Goal: Download file/media

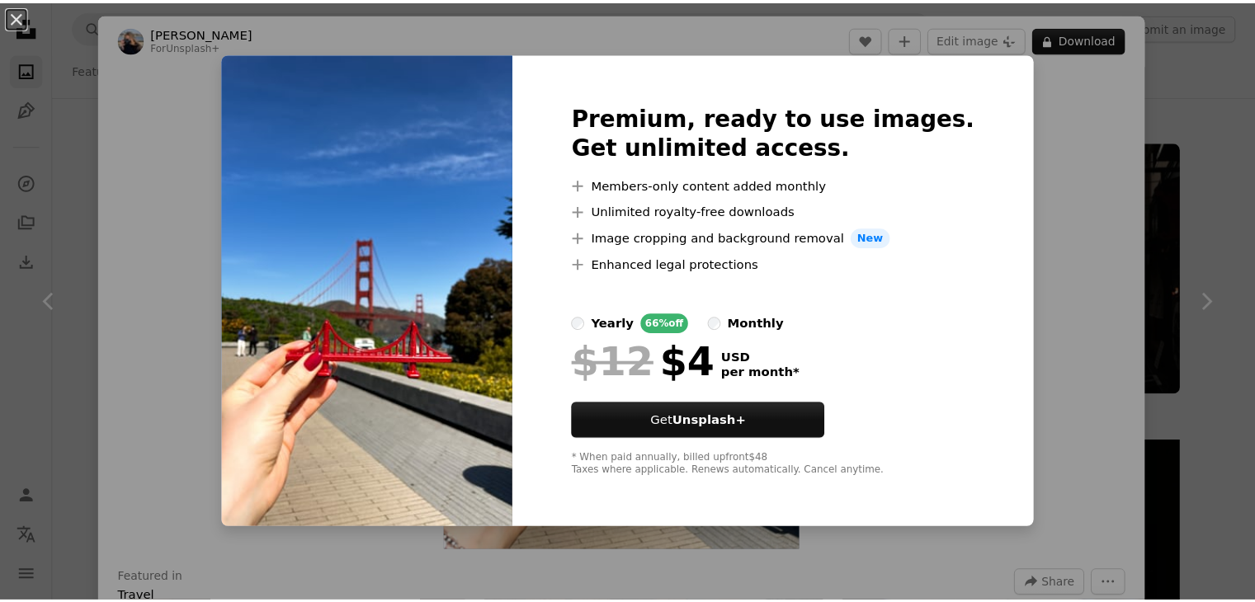
scroll to position [1815, 0]
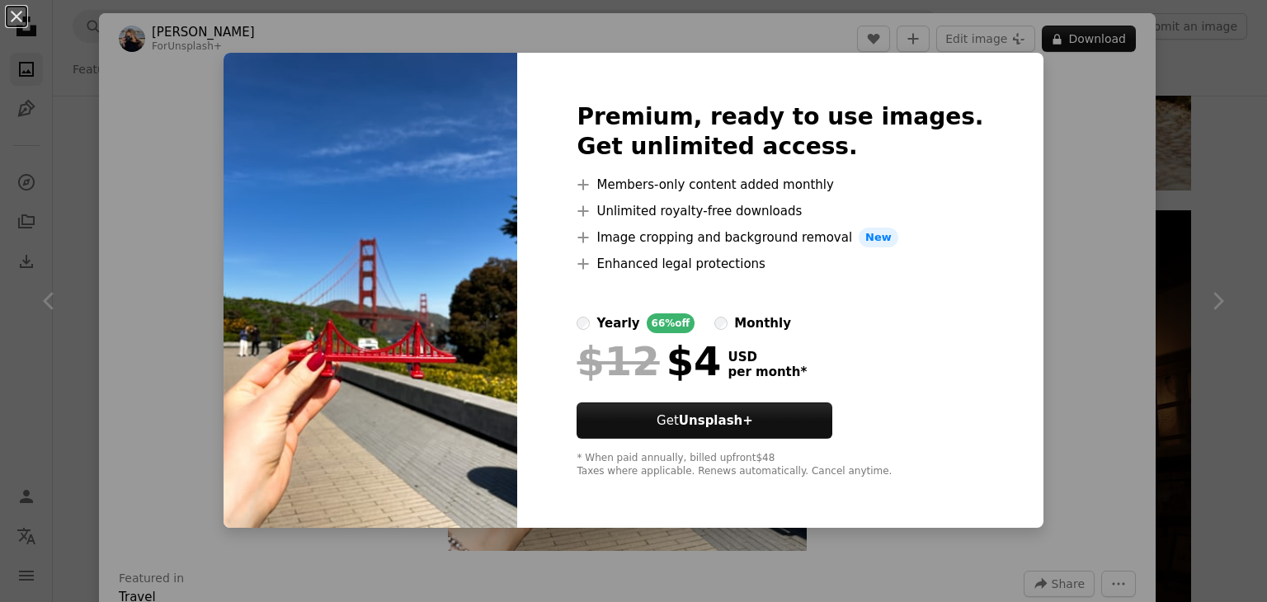
click at [1074, 200] on div "An X shape Premium, ready to use images. Get unlimited access. A plus sign Memb…" at bounding box center [633, 301] width 1267 height 602
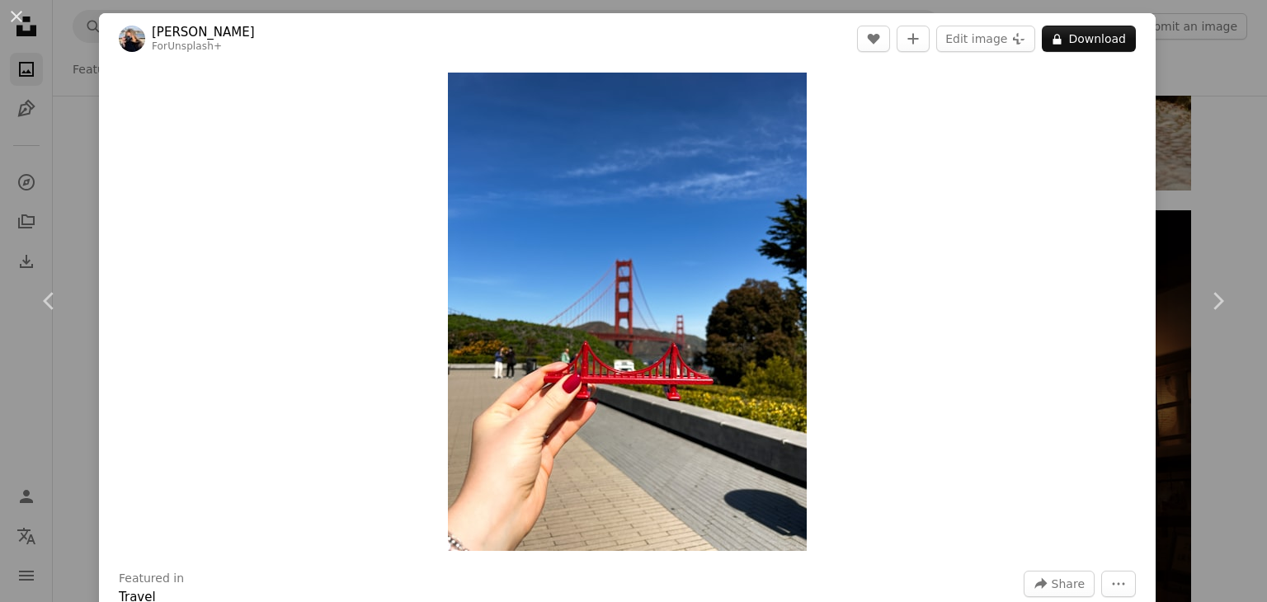
click at [1182, 126] on div "An X shape Chevron left Chevron right [PERSON_NAME] For Unsplash+ A heart A plu…" at bounding box center [633, 301] width 1267 height 602
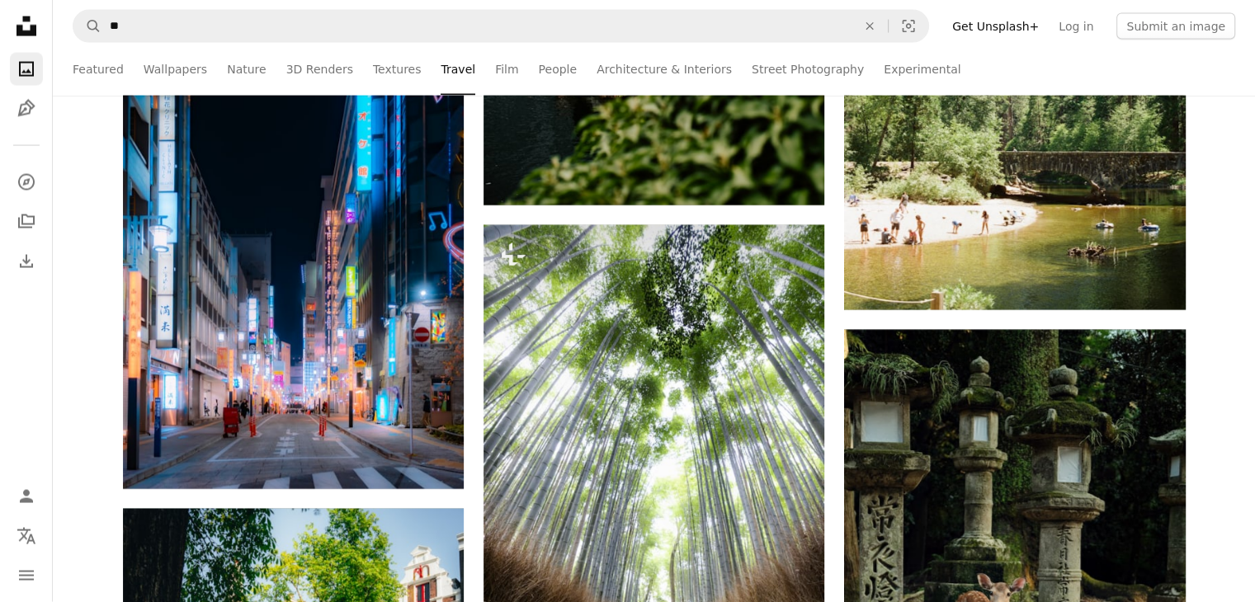
scroll to position [3548, 0]
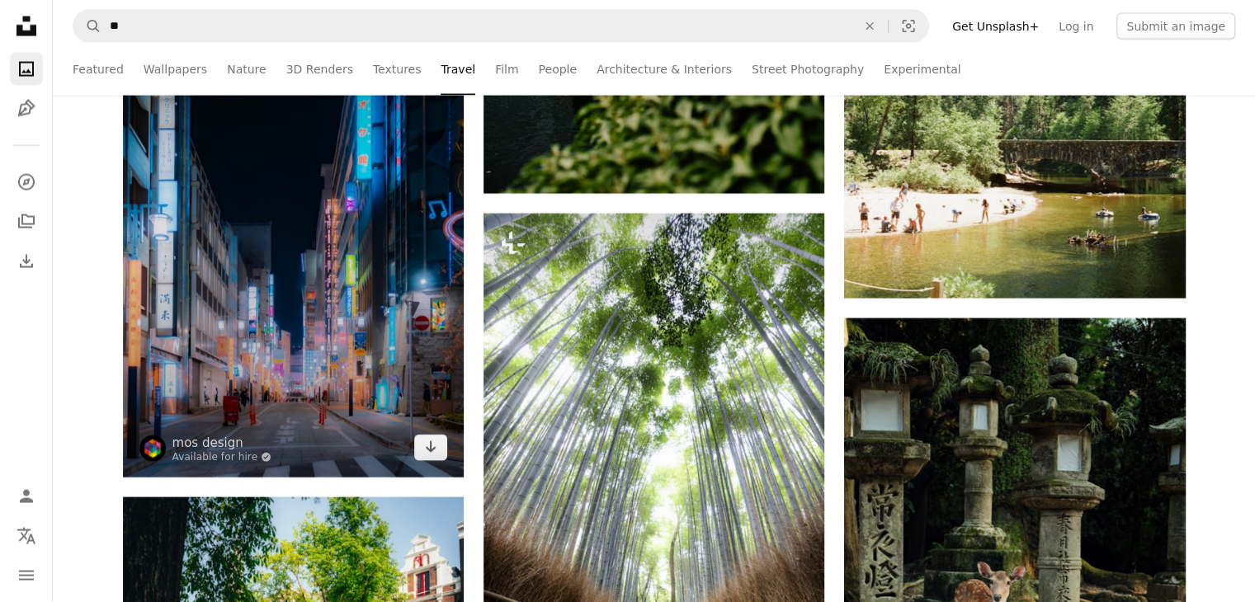
click at [328, 271] on img at bounding box center [293, 222] width 341 height 512
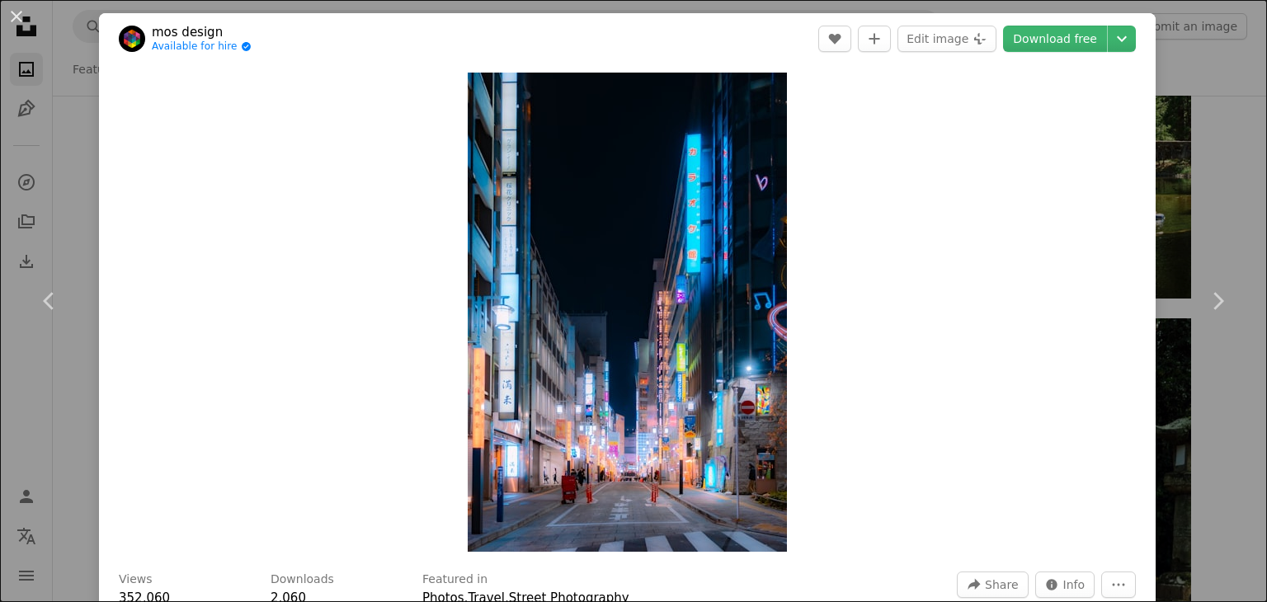
click at [1185, 177] on div "An X shape Chevron left Chevron right mos design Available for hire A checkmark…" at bounding box center [633, 301] width 1267 height 602
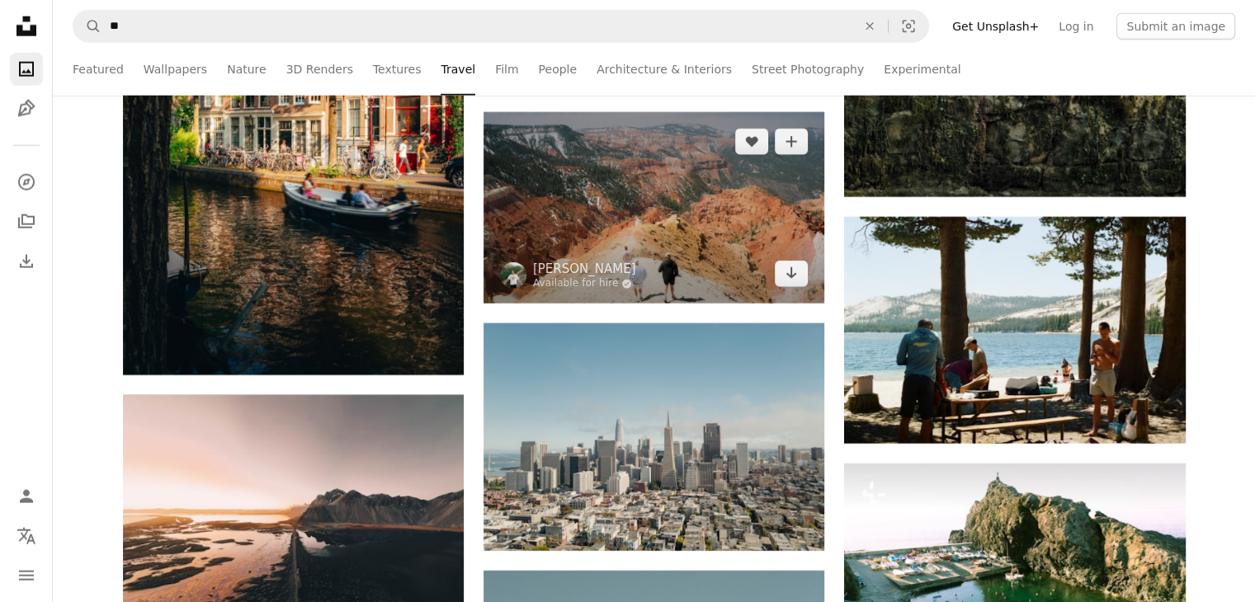
scroll to position [4373, 0]
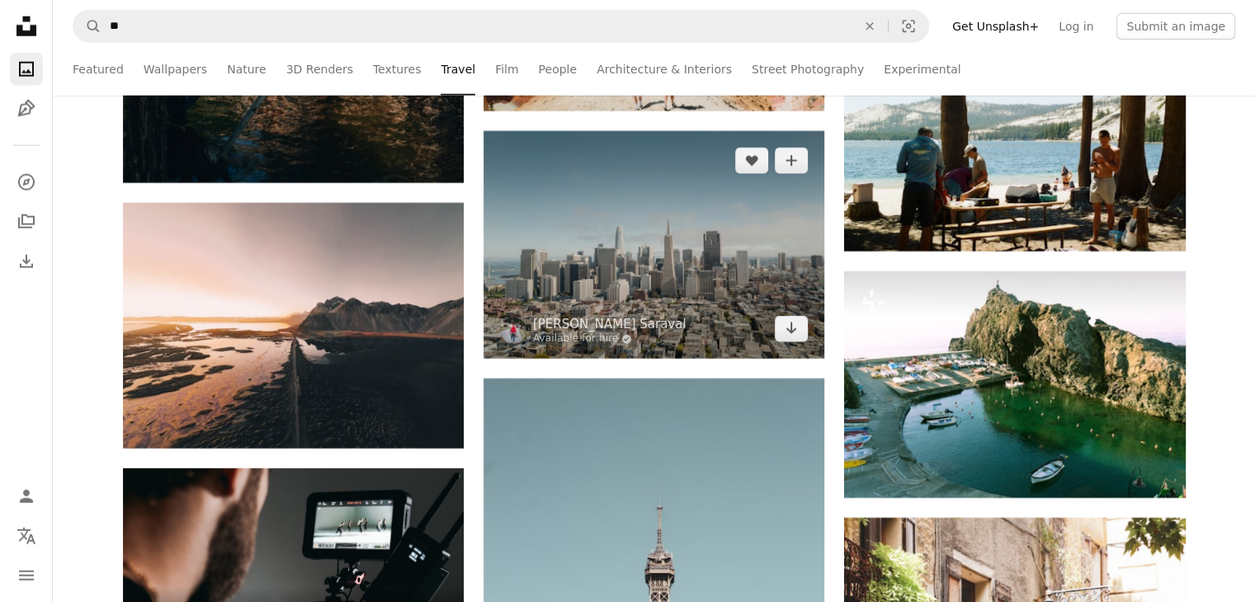
click at [611, 249] on img at bounding box center [654, 245] width 341 height 228
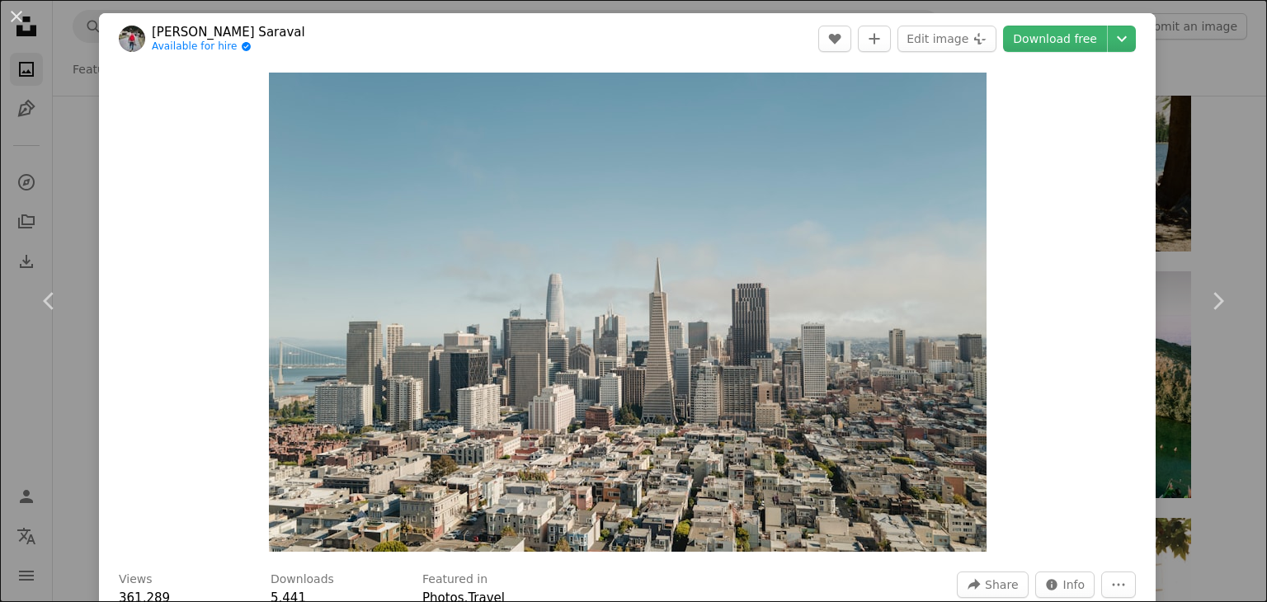
click at [1212, 144] on div "An X shape Chevron left Chevron right [PERSON_NAME] Saraval Available for hire …" at bounding box center [633, 301] width 1267 height 602
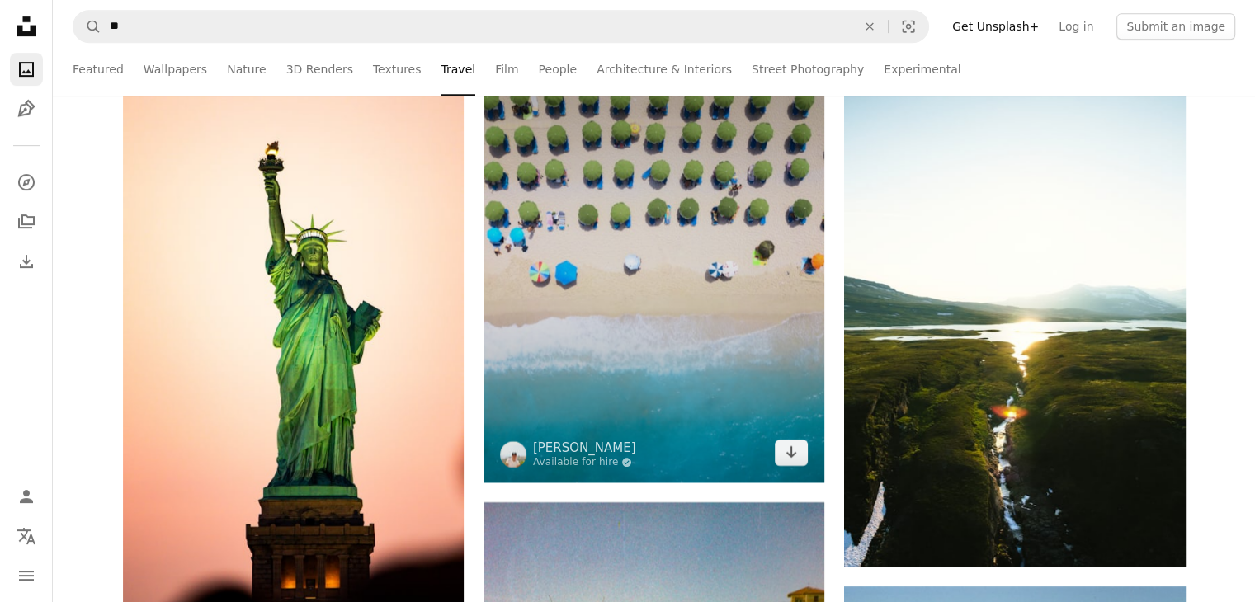
scroll to position [7096, 0]
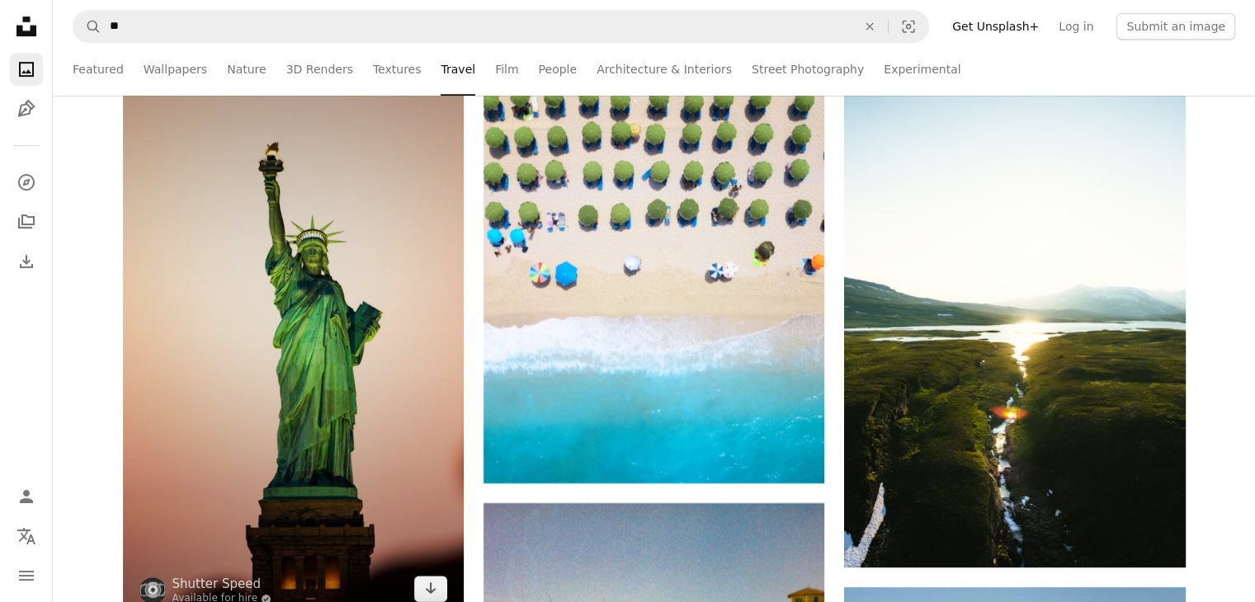
click at [330, 325] on img at bounding box center [293, 315] width 341 height 606
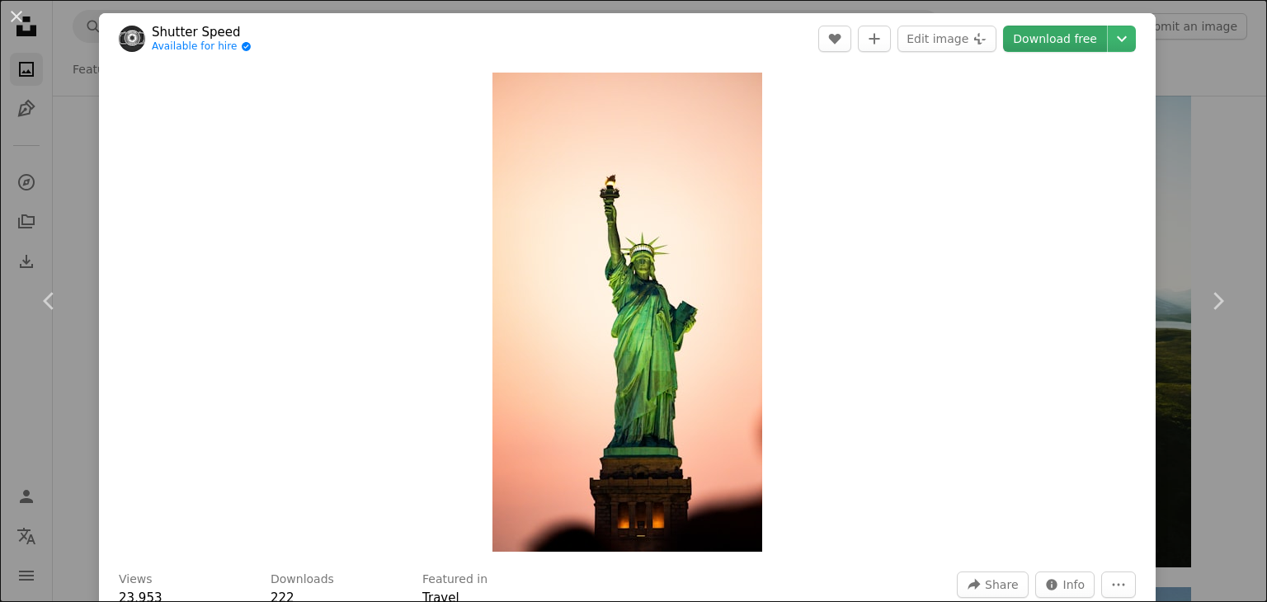
click at [1039, 45] on link "Download free" at bounding box center [1055, 39] width 104 height 26
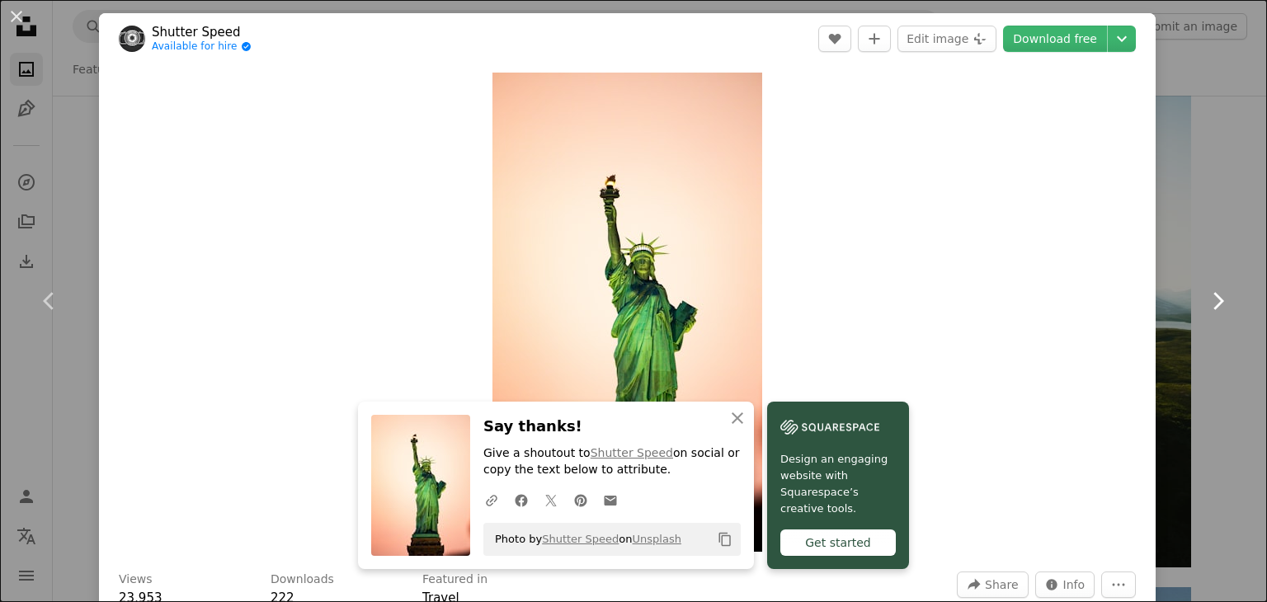
click at [1211, 302] on icon "Chevron right" at bounding box center [1218, 301] width 26 height 26
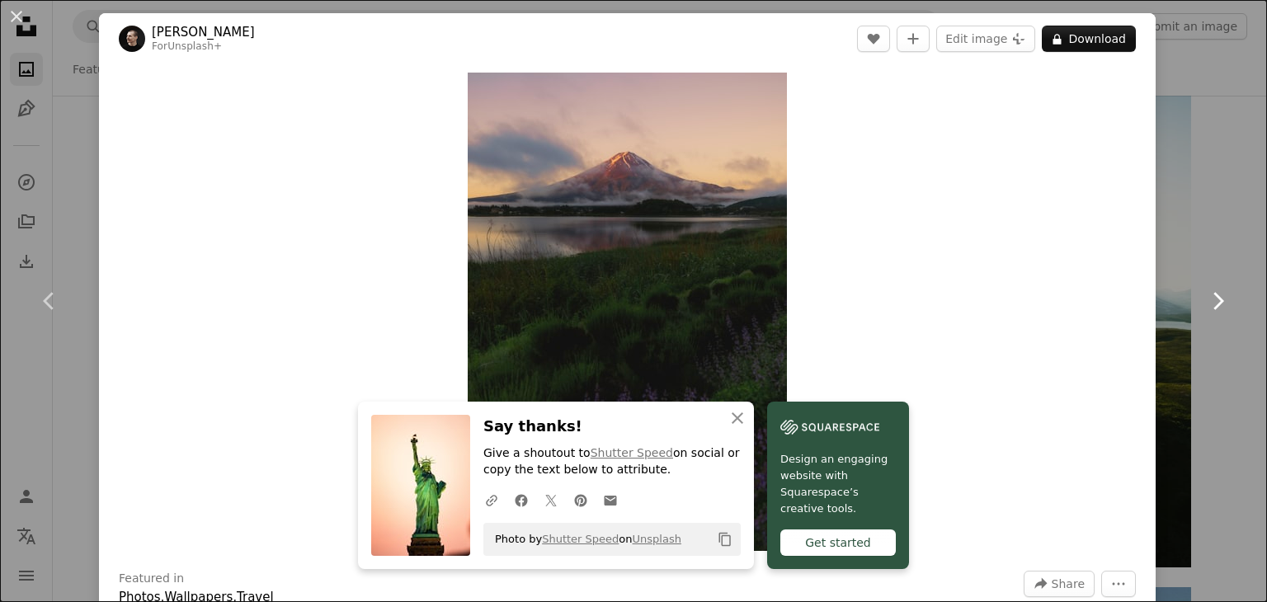
click at [1211, 302] on icon "Chevron right" at bounding box center [1218, 301] width 26 height 26
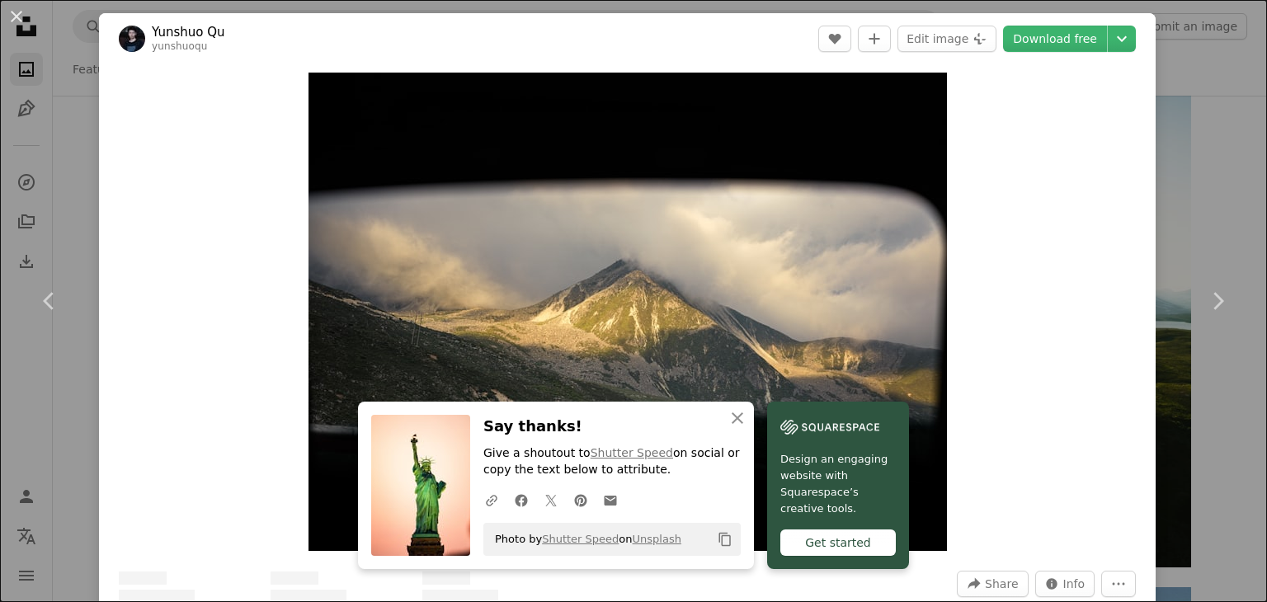
click at [1182, 192] on div "An X shape Chevron left Chevron right An X shape Close Say thanks! Give a shout…" at bounding box center [633, 301] width 1267 height 602
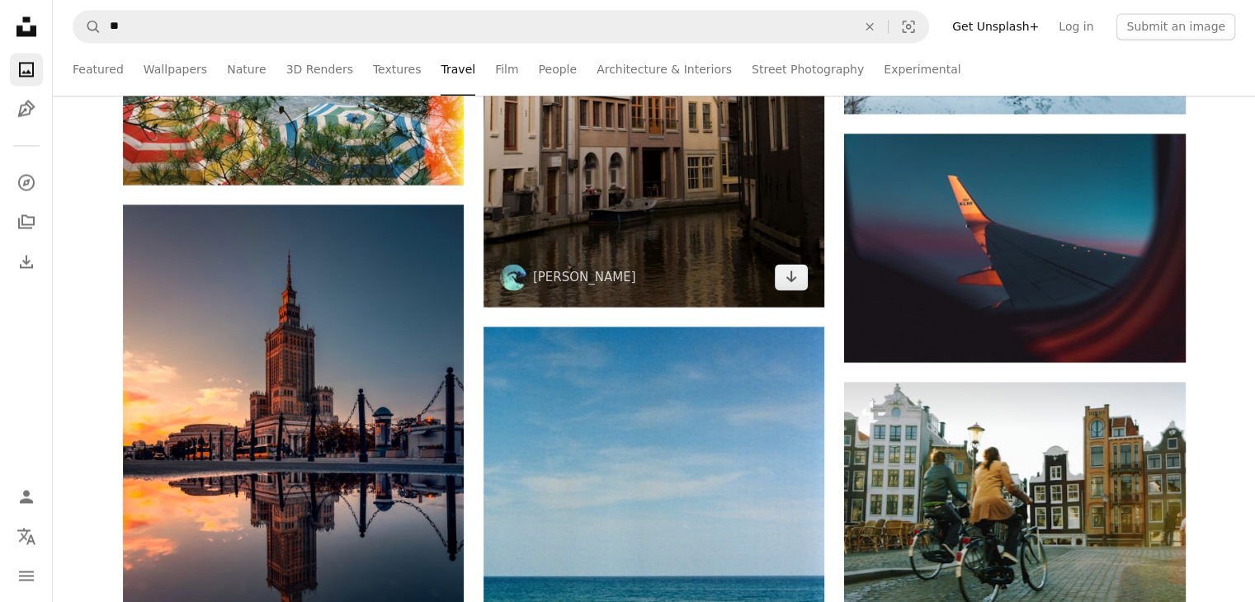
scroll to position [9242, 0]
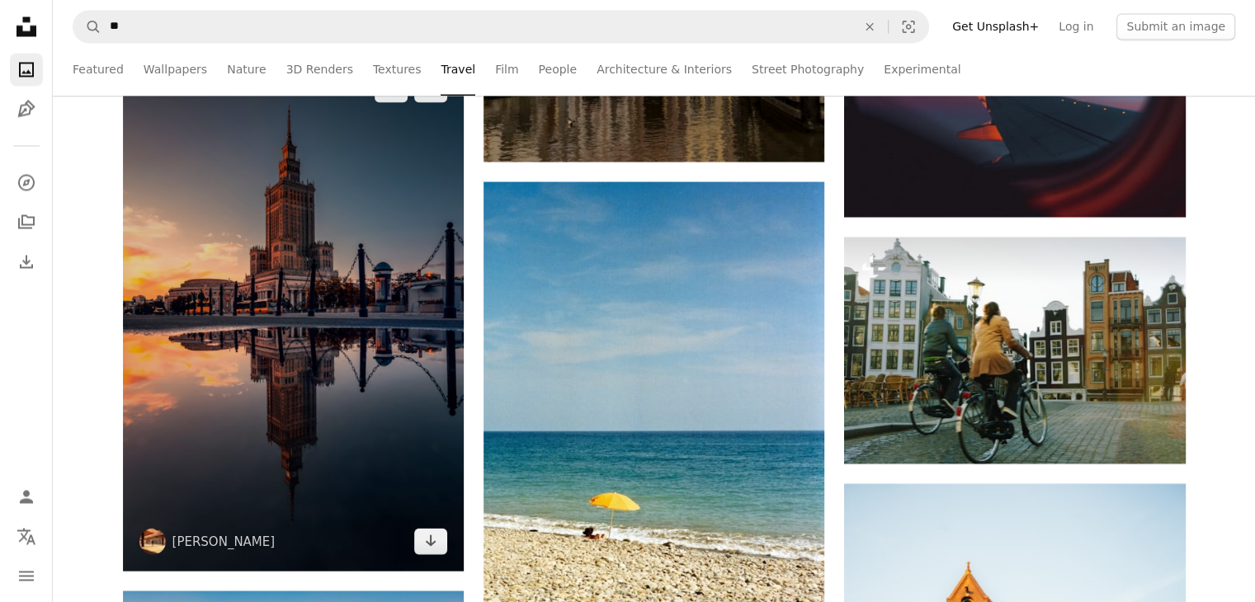
click at [363, 314] on img at bounding box center [293, 315] width 341 height 512
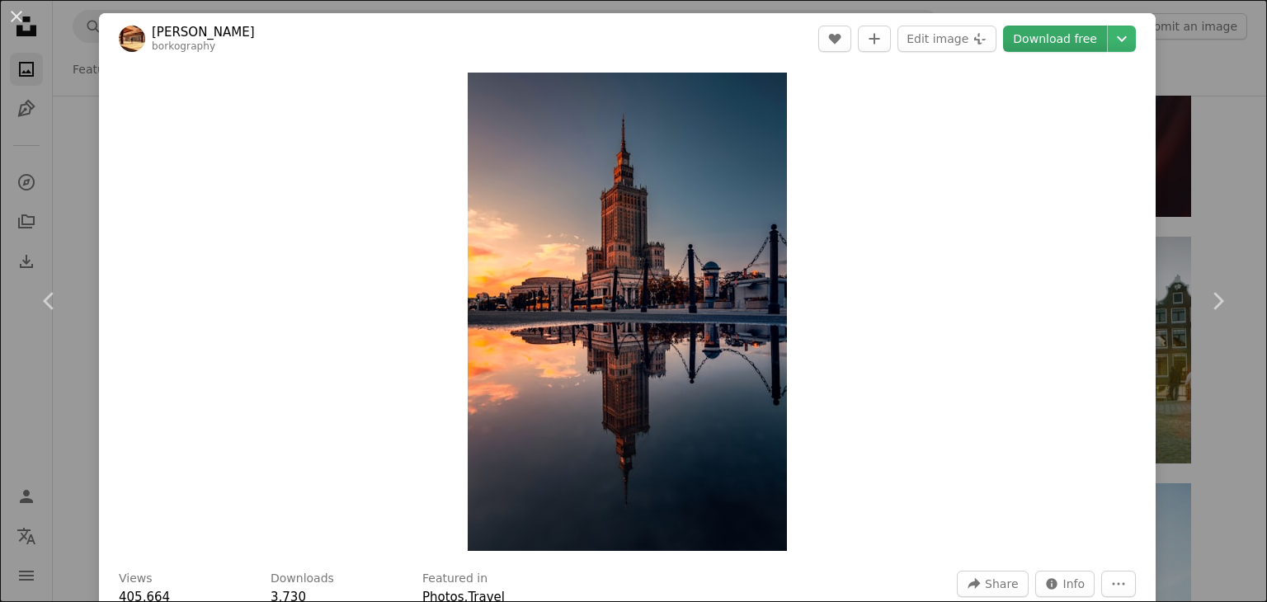
click at [1043, 43] on link "Download free" at bounding box center [1055, 39] width 104 height 26
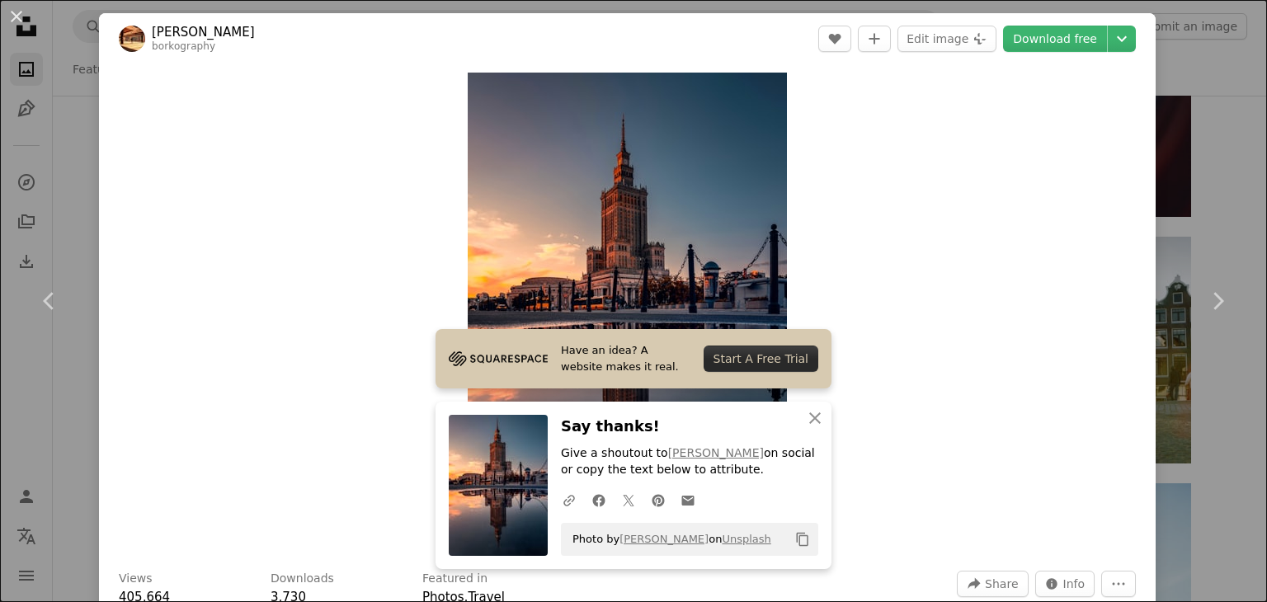
click at [1192, 149] on div "An X shape Chevron left Chevron right Have an idea? A website makes it real. St…" at bounding box center [633, 301] width 1267 height 602
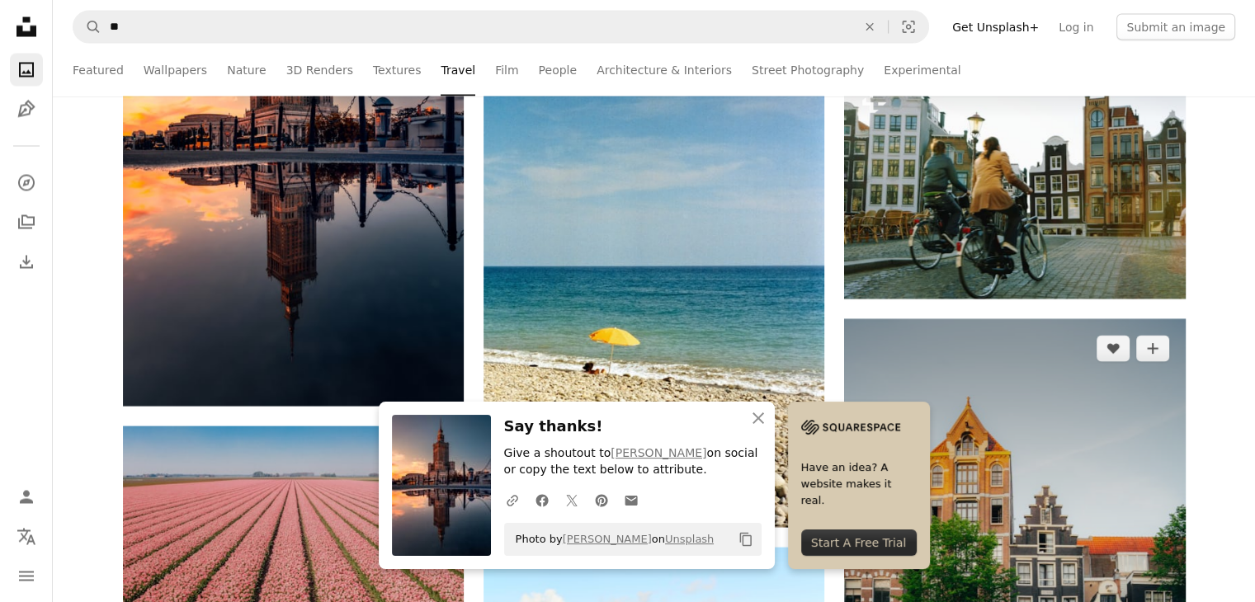
scroll to position [9407, 0]
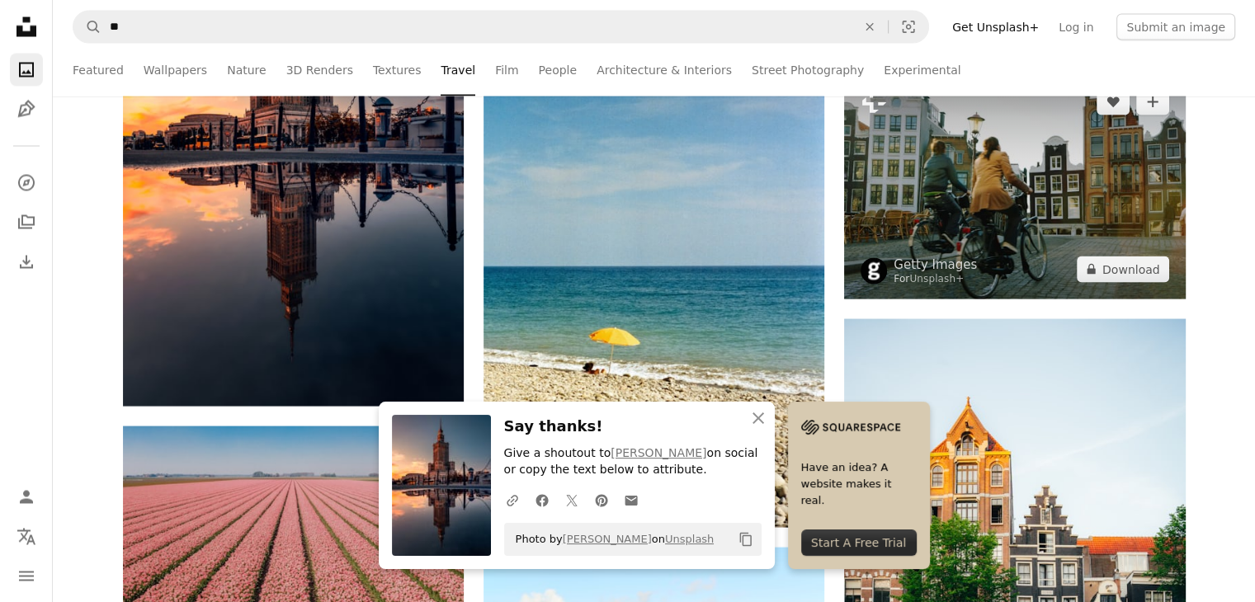
click at [1024, 168] on img at bounding box center [1014, 185] width 341 height 227
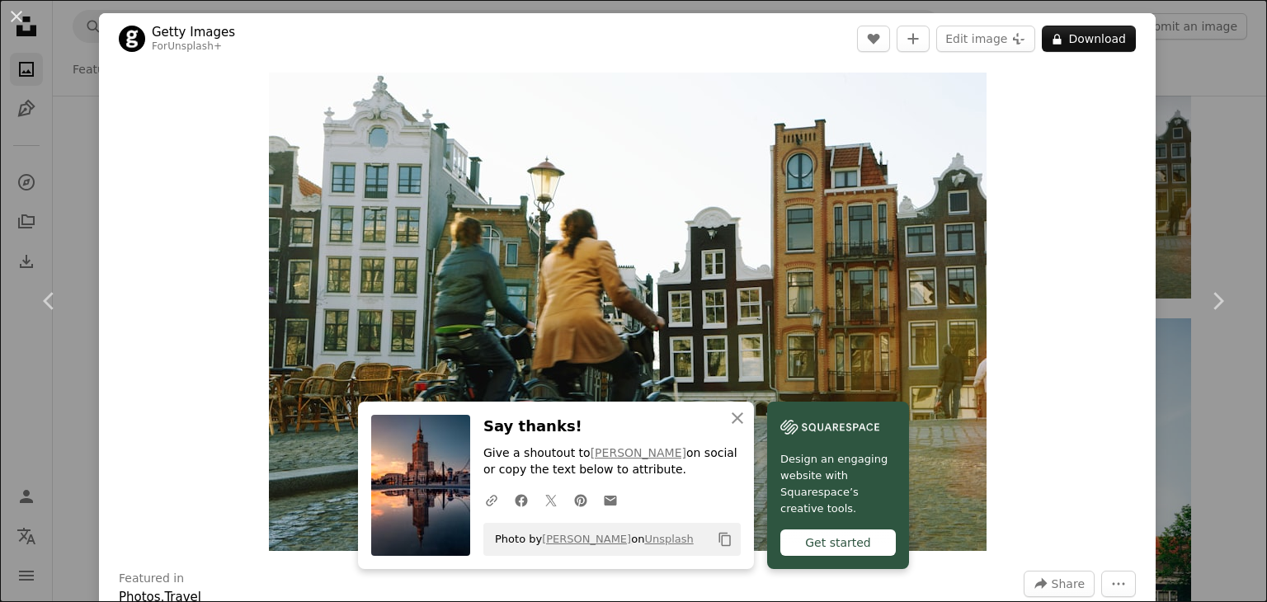
click at [1189, 127] on div "An X shape Chevron left Chevron right An X shape Close Say thanks! Give a shout…" at bounding box center [633, 301] width 1267 height 602
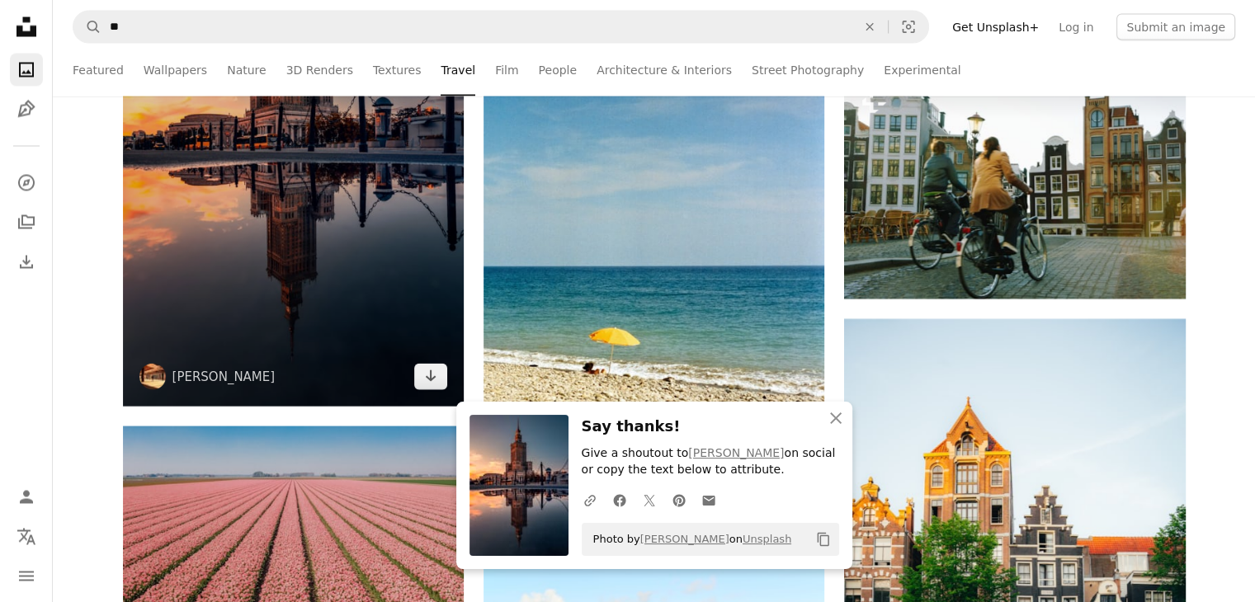
click at [323, 201] on img at bounding box center [293, 150] width 341 height 512
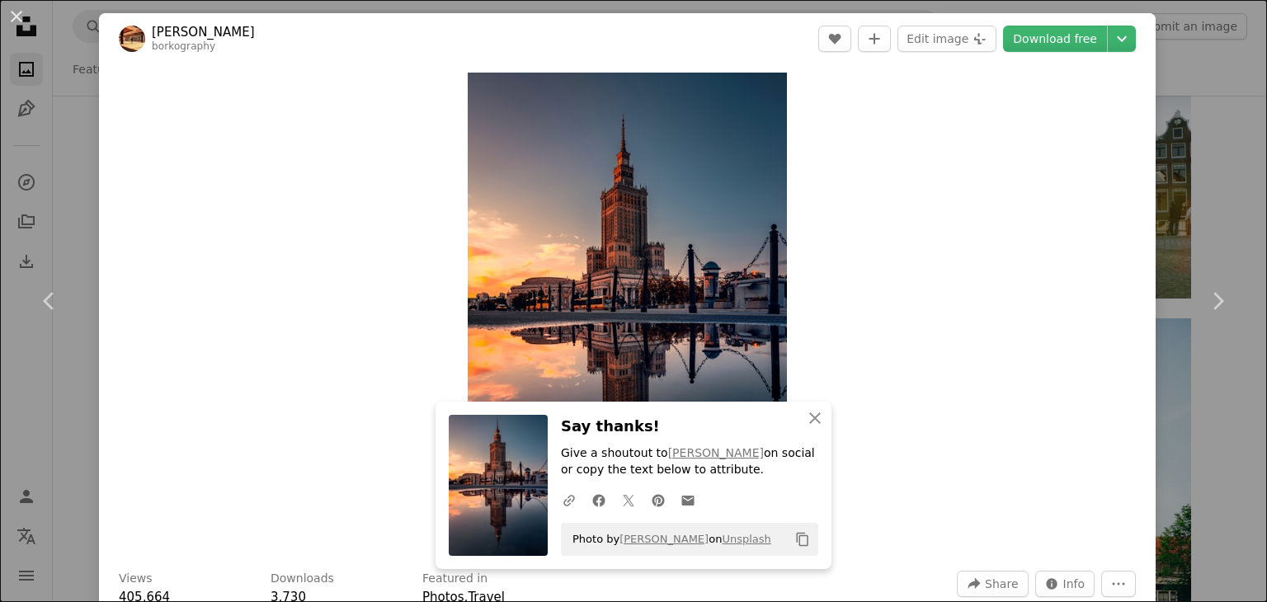
click at [1171, 168] on div "An X shape Chevron left Chevron right An X shape Close Say thanks! Give a shout…" at bounding box center [633, 301] width 1267 height 602
